Goal: Check status: Check status

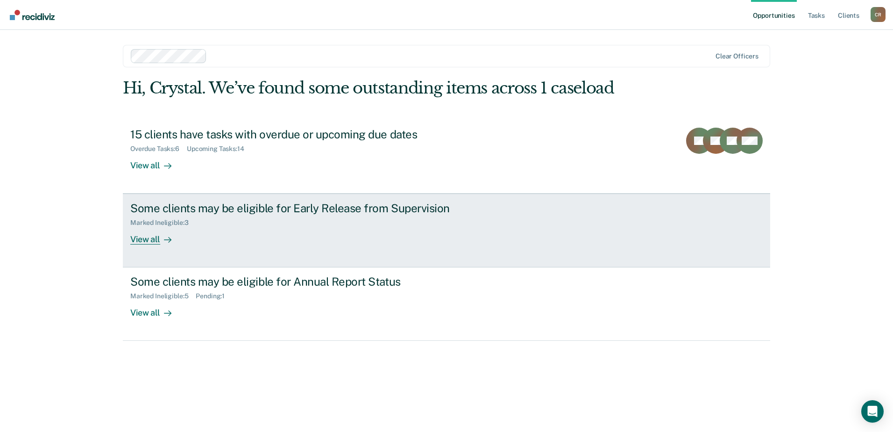
click at [144, 238] on div "View all" at bounding box center [156, 236] width 52 height 18
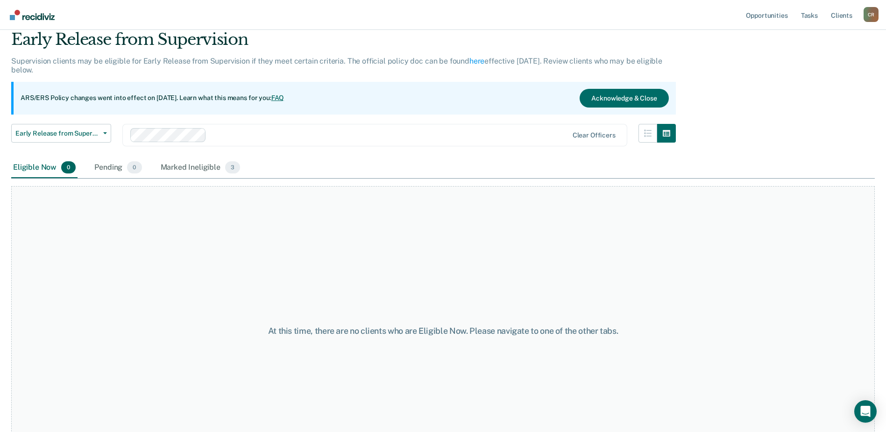
scroll to position [78, 0]
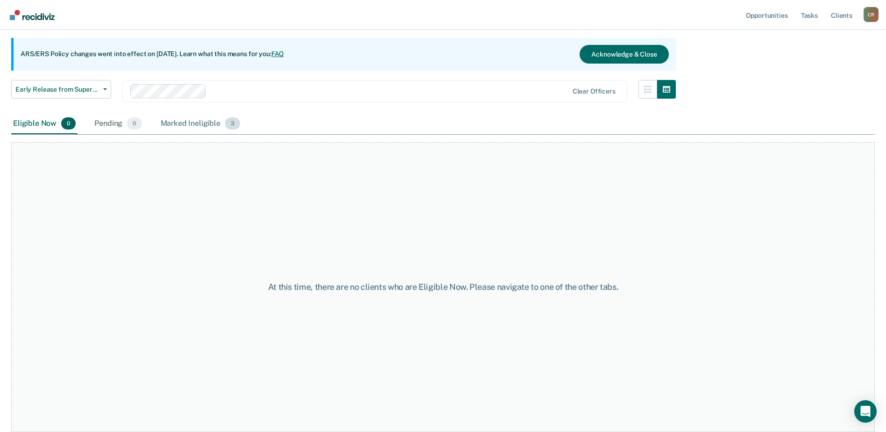
click at [193, 119] on div "Marked Ineligible 3" at bounding box center [201, 124] width 84 height 21
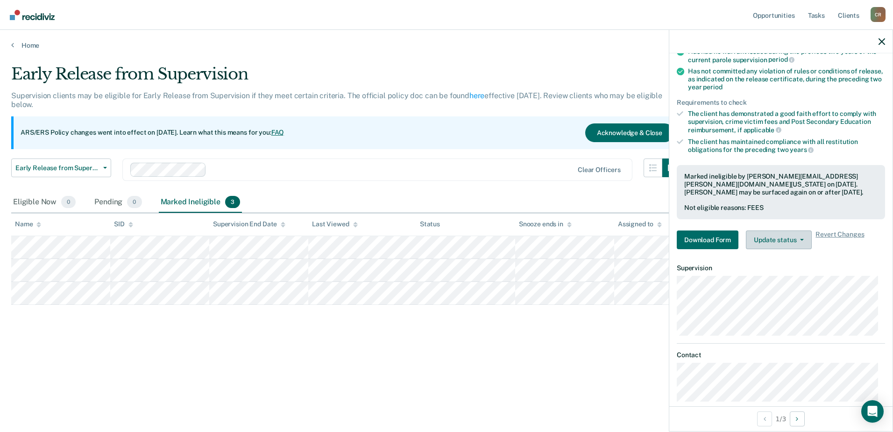
scroll to position [142, 0]
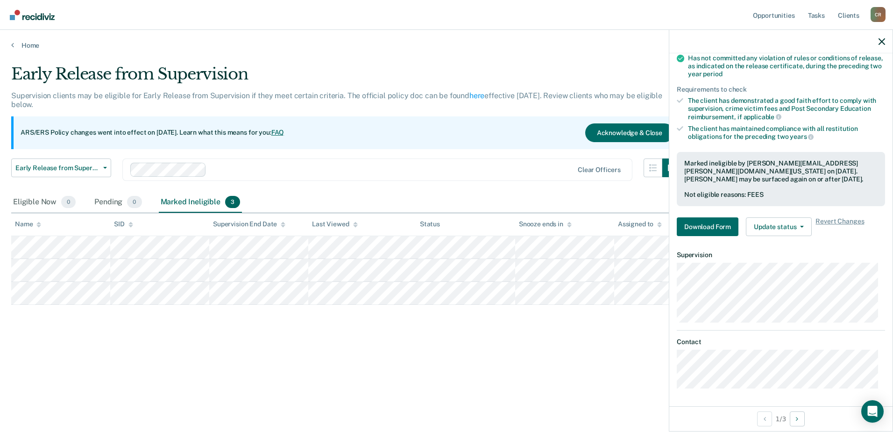
click at [401, 68] on div "Early Release from Supervision" at bounding box center [346, 77] width 670 height 27
